Goal: Find contact information: Find contact information

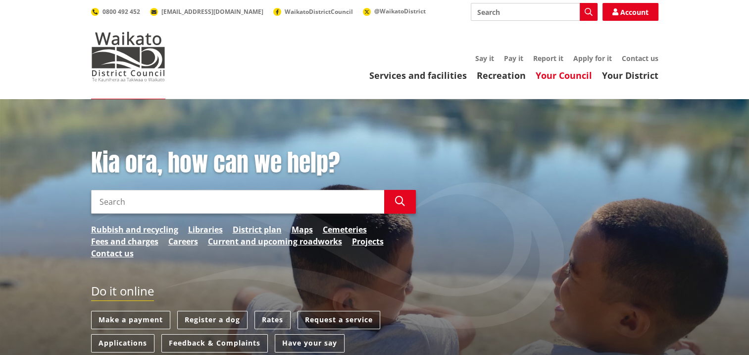
click at [562, 76] on link "Your Council" at bounding box center [564, 75] width 56 height 12
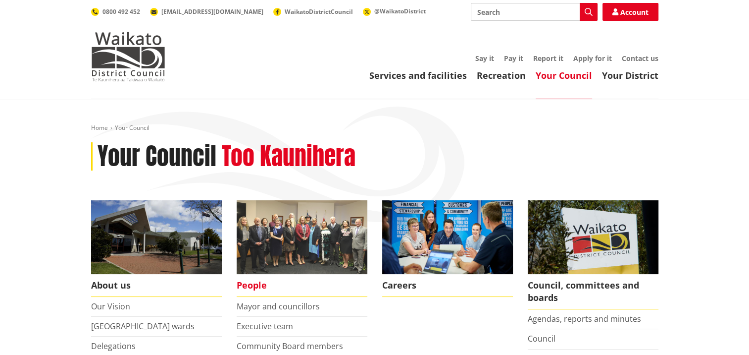
click at [289, 231] on img at bounding box center [302, 237] width 131 height 74
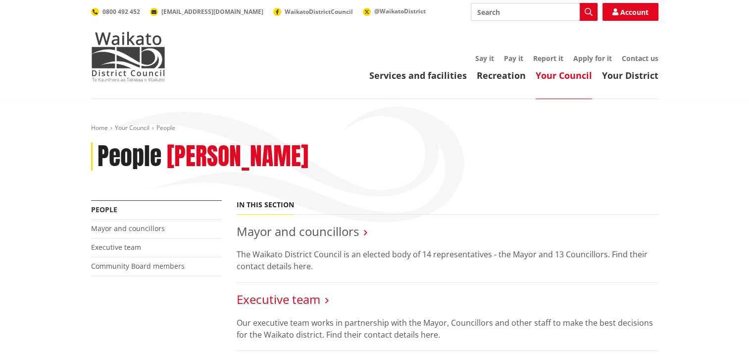
click at [306, 297] on link "Executive team" at bounding box center [279, 299] width 84 height 16
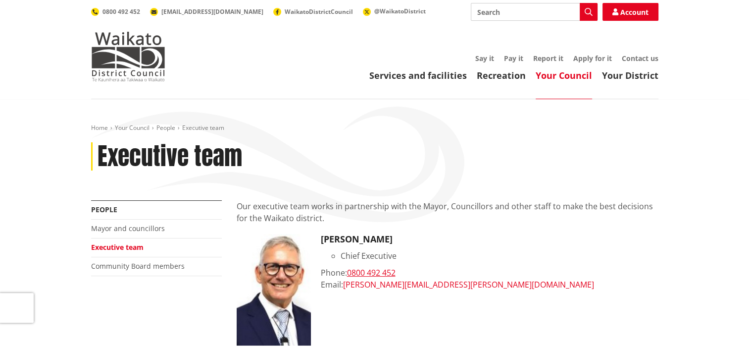
click at [375, 283] on link "craig.hobbs@waidc.govt.nz" at bounding box center [468, 284] width 251 height 11
drag, startPoint x: 465, startPoint y: 285, endPoint x: 345, endPoint y: 293, distance: 120.1
click at [345, 293] on div "Craig Hobbs Chief Executive Phone: 0800 492 452 Email: craig.hobbs@waidc.govt.nz" at bounding box center [490, 289] width 338 height 111
copy link "craig.hobbs@waidc.govt.nz"
